Goal: Information Seeking & Learning: Learn about a topic

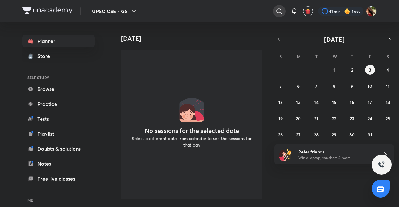
click at [278, 11] on icon at bounding box center [279, 10] width 7 height 7
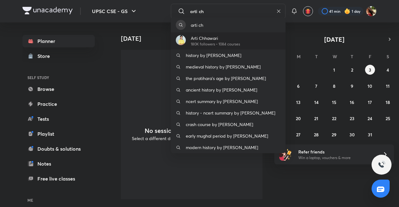
type input "arti ch"
click at [229, 41] on p "Arti Chhawari" at bounding box center [215, 38] width 49 height 7
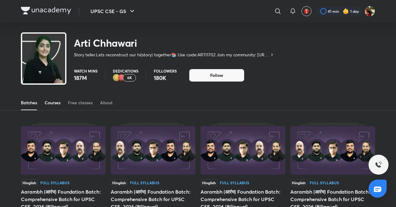
click at [56, 103] on div "Courses" at bounding box center [53, 103] width 16 height 6
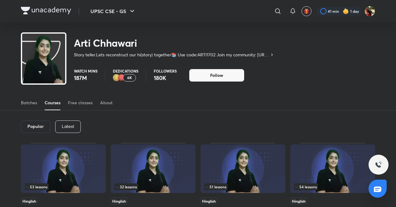
click at [66, 125] on p "Latest" at bounding box center [68, 126] width 12 height 5
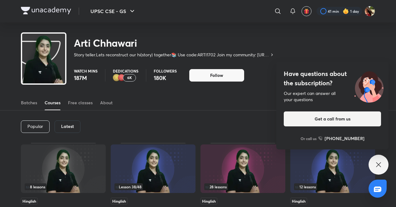
click at [376, 163] on icon at bounding box center [378, 164] width 7 height 7
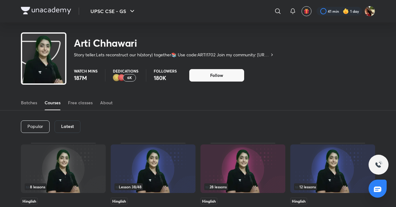
click at [68, 132] on div "Latest" at bounding box center [68, 127] width 26 height 12
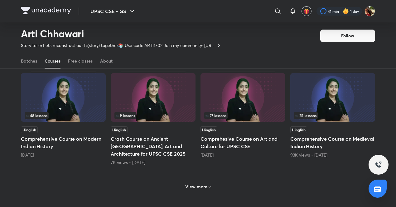
scroll to position [260, 0]
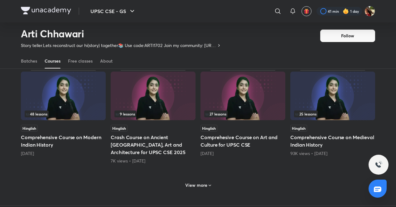
click at [85, 89] on img at bounding box center [63, 96] width 85 height 49
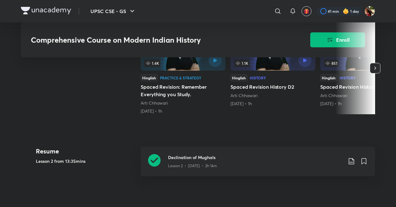
scroll to position [251, 0]
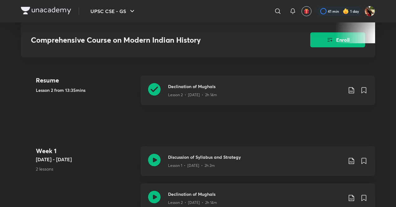
click at [184, 84] on h3 "Declination of Mughals" at bounding box center [255, 86] width 175 height 7
